Goal: Information Seeking & Learning: Learn about a topic

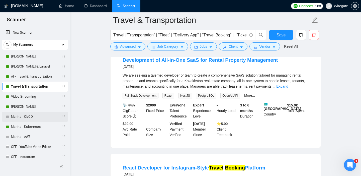
click at [15, 117] on link "Marina - CI/CD" at bounding box center [35, 116] width 48 height 10
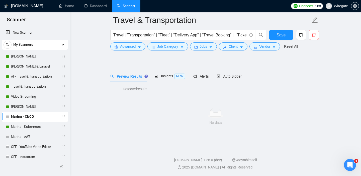
scroll to position [7, 0]
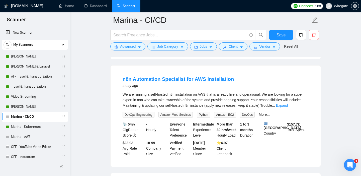
scroll to position [150, 0]
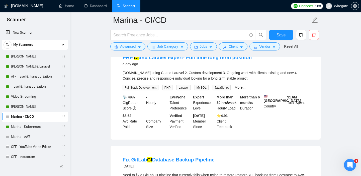
scroll to position [157, 0]
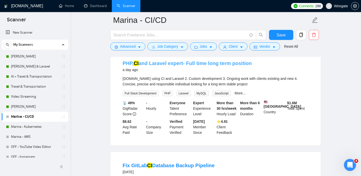
click at [203, 66] on link "PHP, CI and Laravel expert- Full time long term position" at bounding box center [186, 63] width 129 height 6
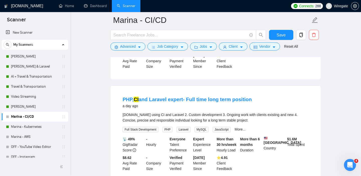
scroll to position [122, 0]
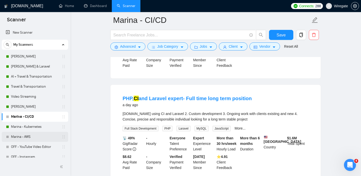
click at [20, 139] on link "Marina - AWS" at bounding box center [35, 136] width 48 height 10
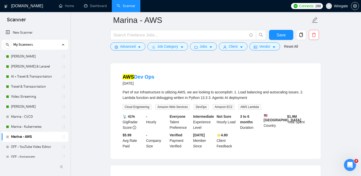
scroll to position [453, 0]
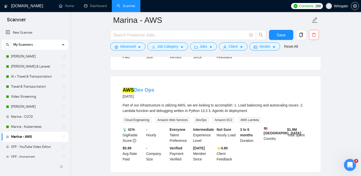
click at [143, 92] on link "AWS Dev Ops" at bounding box center [138, 90] width 32 height 6
